Goal: Book appointment/travel/reservation

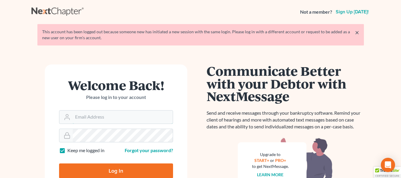
type input "[EMAIL_ADDRESS][DOMAIN_NAME]"
click at [108, 169] on input "Log In" at bounding box center [116, 170] width 114 height 15
type input "Thinking..."
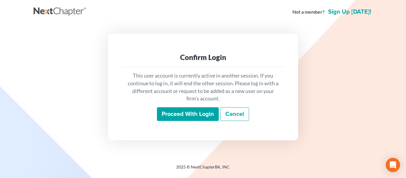
click at [184, 112] on input "Proceed with login" at bounding box center [188, 114] width 62 height 14
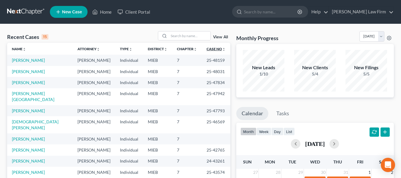
click at [207, 49] on link "Case No unfold_more expand_more expand_less" at bounding box center [216, 49] width 19 height 4
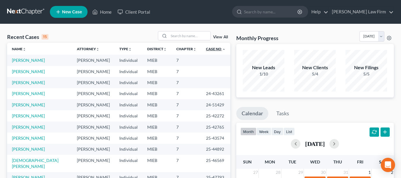
click at [207, 49] on link "Case No unfold_more expand_more expand_less" at bounding box center [216, 49] width 20 height 4
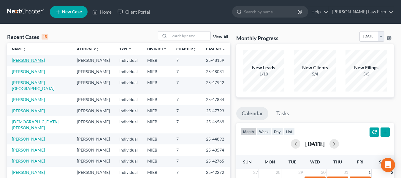
click at [39, 60] on link "Belleman, Kathleen" at bounding box center [28, 60] width 33 height 5
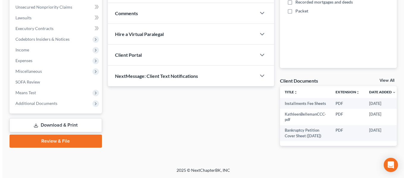
scroll to position [0, 18]
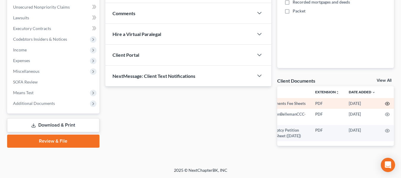
click at [387, 102] on icon "button" at bounding box center [387, 103] width 4 height 3
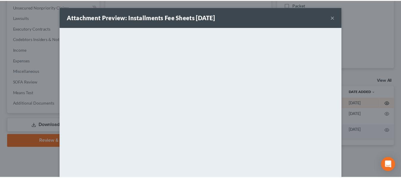
scroll to position [0, 16]
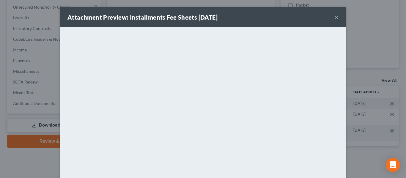
click at [334, 18] on button "×" at bounding box center [336, 17] width 4 height 7
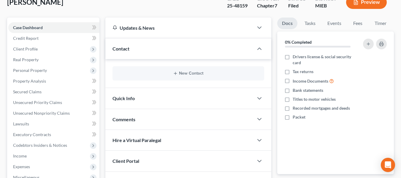
scroll to position [0, 0]
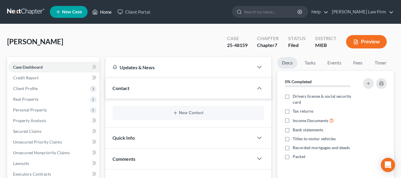
click at [109, 13] on link "Home" at bounding box center [101, 12] width 25 height 11
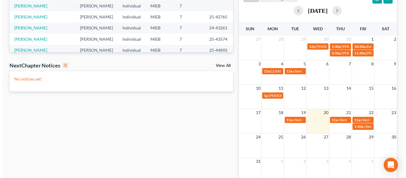
scroll to position [116, 0]
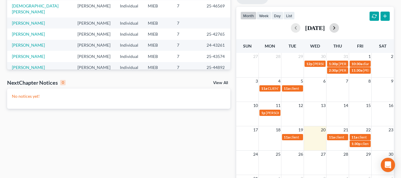
click at [339, 28] on button "button" at bounding box center [335, 28] width 10 height 10
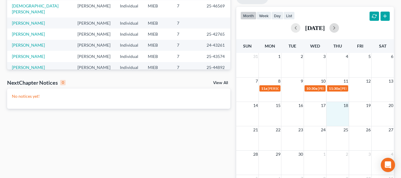
click at [337, 108] on td "18" at bounding box center [338, 105] width 23 height 7
click at [341, 114] on div "14 15 16 17 18 19 20" at bounding box center [316, 114] width 158 height 24
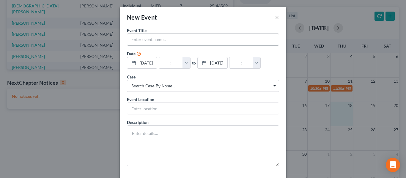
click at [152, 40] on input "text" at bounding box center [203, 39] width 152 height 11
type input "Kathleen Belleman - 341 - Gold"
click at [190, 62] on button "button" at bounding box center [186, 62] width 8 height 11
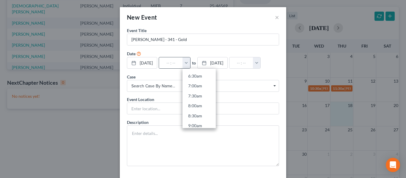
scroll to position [133, 0]
click at [201, 122] on link "9:00am" at bounding box center [198, 123] width 33 height 10
type input "9:00am"
type input "10:00am"
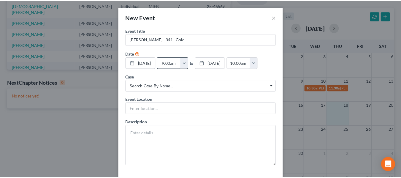
scroll to position [26, 0]
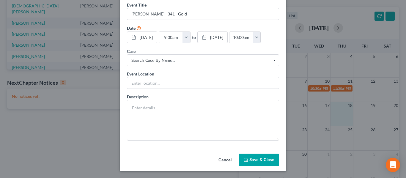
click at [258, 163] on button "Save & Close" at bounding box center [259, 160] width 40 height 12
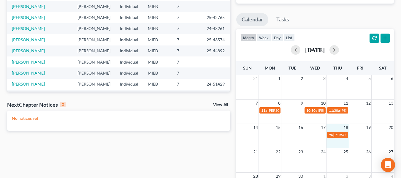
scroll to position [94, 0]
drag, startPoint x: 160, startPoint y: 97, endPoint x: 298, endPoint y: 128, distance: 141.3
click at [298, 128] on span "16" at bounding box center [301, 127] width 6 height 7
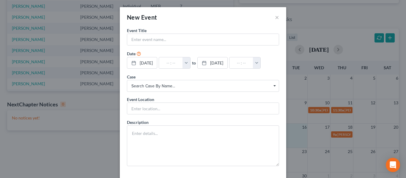
click at [96, 142] on div "New Event × Event Title * Date 9/16/2025 close Date 9/16/2025 Time 12:00 AM che…" at bounding box center [203, 89] width 406 height 178
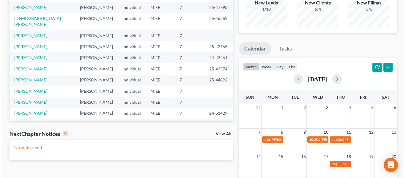
scroll to position [0, 0]
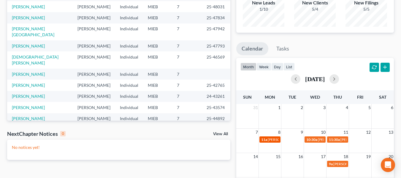
click at [272, 140] on span "Angela Nevitt - 341 - Nathan" at bounding box center [301, 139] width 67 height 4
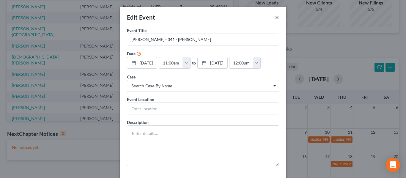
click at [275, 17] on button "×" at bounding box center [277, 17] width 4 height 7
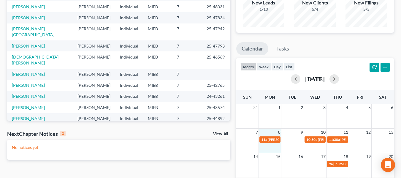
click at [268, 148] on div "7 8 9 10 11 12 13 11a Angela Nevitt - 341 - Nathan 10:30a demetrius givans - 34…" at bounding box center [316, 140] width 158 height 24
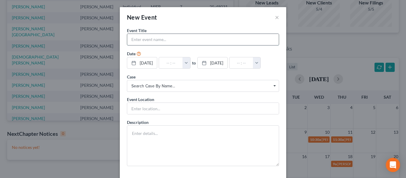
click at [165, 38] on input "text" at bounding box center [203, 39] width 152 height 11
type input "Glenda Felton - 341 - Evangelista"
click at [189, 62] on button "button" at bounding box center [186, 62] width 8 height 11
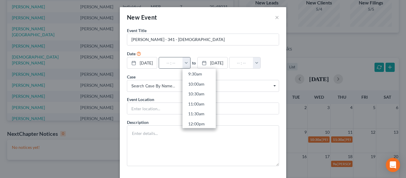
scroll to position [204, 0]
click at [204, 82] on link "10:30am" at bounding box center [198, 82] width 33 height 10
type input "10:30am"
type input "11:30am"
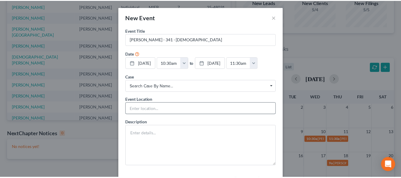
scroll to position [26, 0]
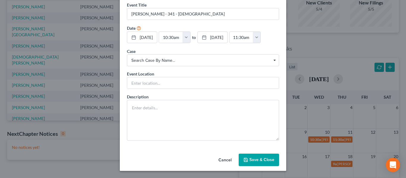
click at [257, 160] on button "Save & Close" at bounding box center [259, 160] width 40 height 12
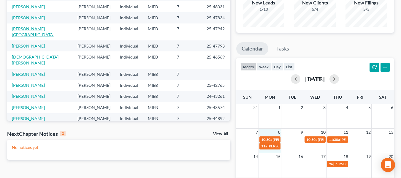
click at [31, 28] on link "Felton, Glenda" at bounding box center [33, 31] width 42 height 11
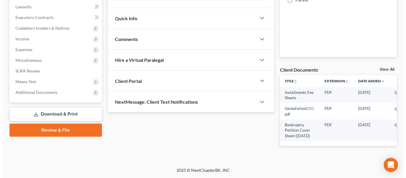
scroll to position [0, 7]
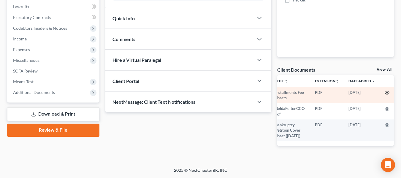
click at [387, 91] on icon "button" at bounding box center [387, 92] width 4 height 3
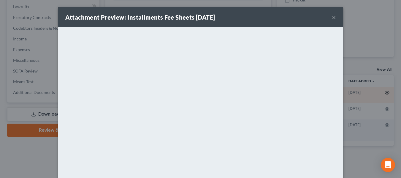
scroll to position [0, 5]
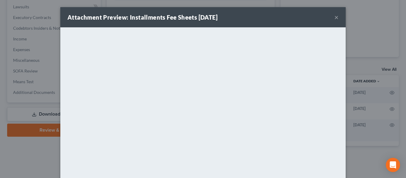
click at [335, 16] on button "×" at bounding box center [336, 17] width 4 height 7
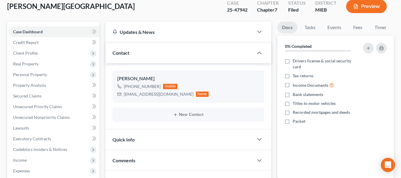
scroll to position [35, 0]
